Goal: Entertainment & Leisure: Consume media (video, audio)

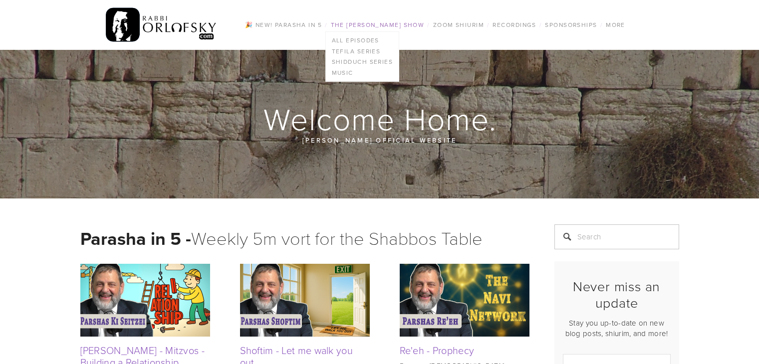
drag, startPoint x: 0, startPoint y: 0, endPoint x: 387, endPoint y: 25, distance: 388.1
click at [387, 25] on link "The [PERSON_NAME] Show" at bounding box center [378, 24] width 100 height 13
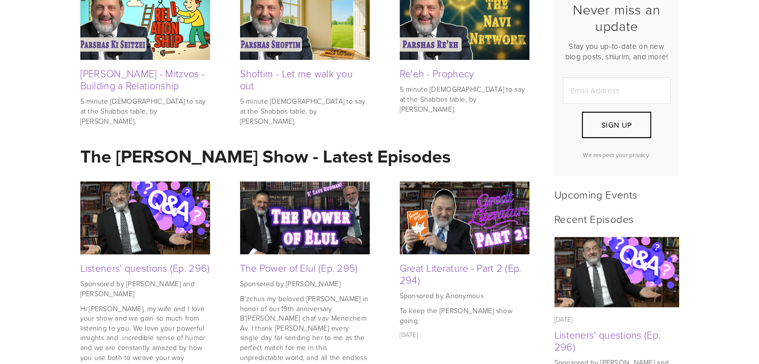
scroll to position [299, 0]
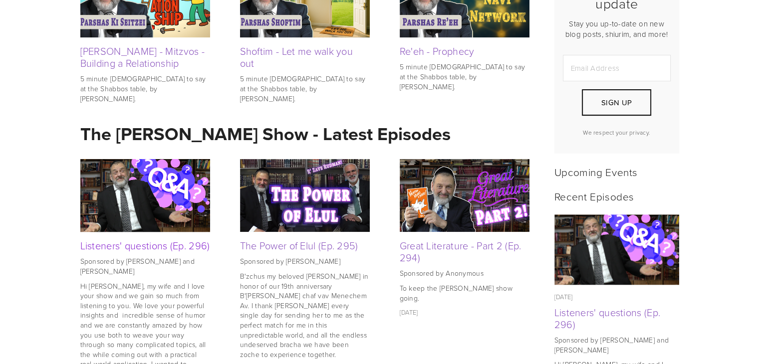
click at [96, 248] on link "Listeners' questions (Ep. 296)" at bounding box center [145, 246] width 130 height 14
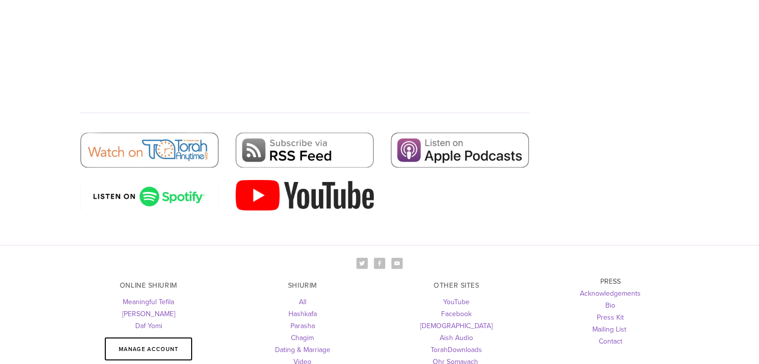
scroll to position [2118, 0]
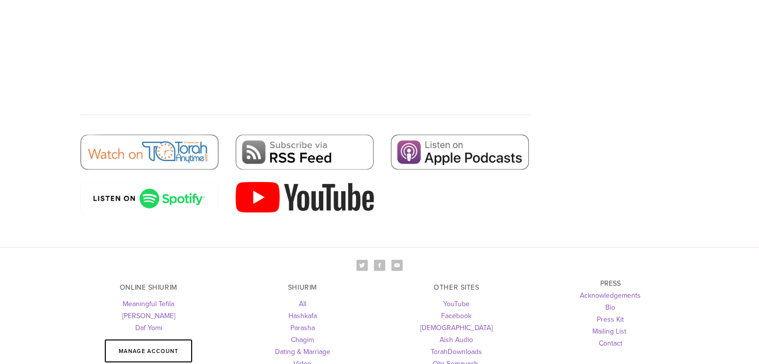
click at [317, 187] on img at bounding box center [305, 197] width 138 height 31
